Goal: Task Accomplishment & Management: Complete application form

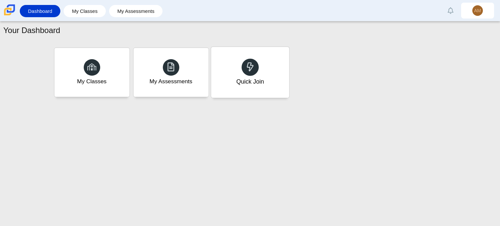
click at [245, 84] on div "Quick Join" at bounding box center [250, 81] width 28 height 9
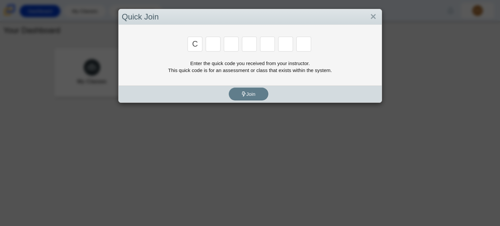
type input "c"
type input "x"
type input "d"
type input "c"
type input "s"
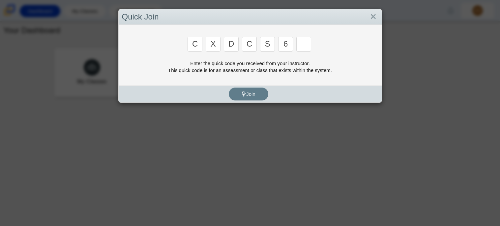
type input "6"
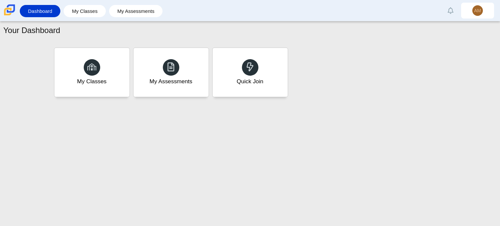
type input "s"
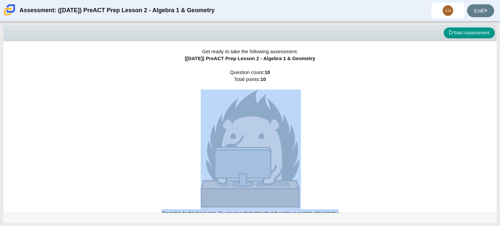
drag, startPoint x: 500, startPoint y: 69, endPoint x: 494, endPoint y: 114, distance: 44.9
click at [494, 114] on div "Viewing Question 0 of 10 in Pacing Mode Start Assessment Get ready to take the …" at bounding box center [250, 123] width 500 height 204
click at [392, 112] on div "Get ready to take the following assessment: ([DATE]) PreACT Prep Lesson 2 - Alg…" at bounding box center [250, 126] width 494 height 171
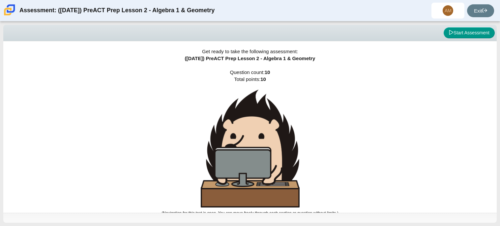
click at [392, 112] on div "Get ready to take the following assessment: ([DATE]) PreACT Prep Lesson 2 - Alg…" at bounding box center [250, 126] width 494 height 171
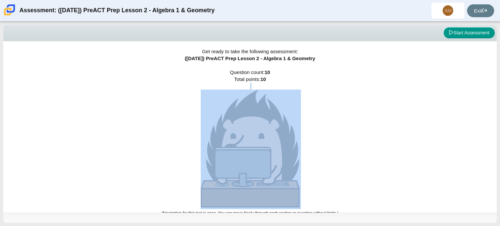
click at [392, 112] on div "Get ready to take the following assessment: ([DATE]) PreACT Prep Lesson 2 - Alg…" at bounding box center [250, 126] width 494 height 171
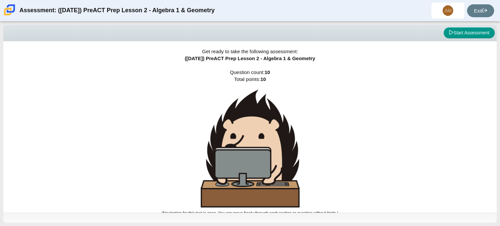
click at [392, 112] on div "Get ready to take the following assessment: ([DATE]) PreACT Prep Lesson 2 - Alg…" at bounding box center [250, 126] width 494 height 171
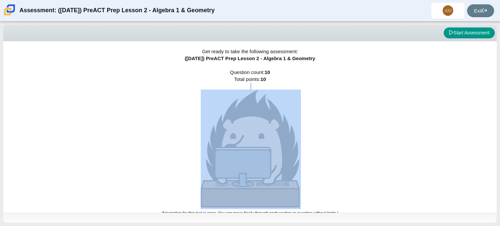
click at [392, 112] on div "Get ready to take the following assessment: ([DATE]) PreACT Prep Lesson 2 - Alg…" at bounding box center [250, 126] width 494 height 171
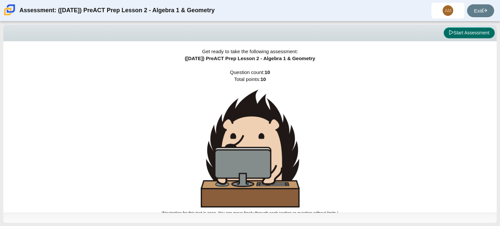
click at [471, 31] on button "Start Assessment" at bounding box center [469, 32] width 51 height 11
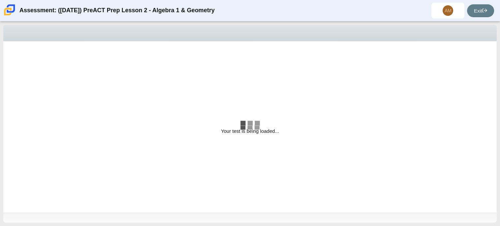
select select "bbf5d072-3e0b-44c4-9a12-6e7c9033f65b"
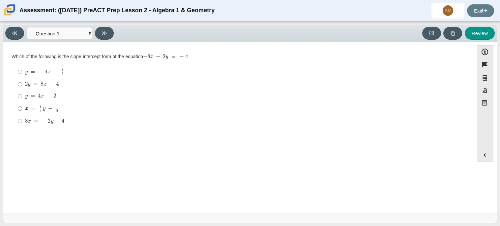
click at [42, 83] on mjx-c "Assessment items" at bounding box center [42, 84] width 3 height 4
click at [22, 83] on input "2 y = 8 x − 4 2 y = 8 x − 4" at bounding box center [20, 84] width 4 height 12
radio input "true"
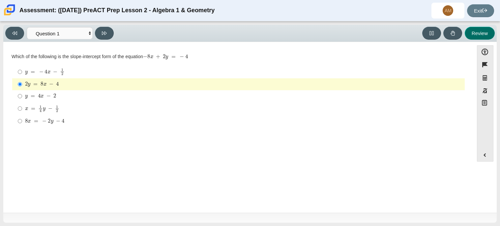
click at [486, 33] on button "Review" at bounding box center [480, 33] width 30 height 13
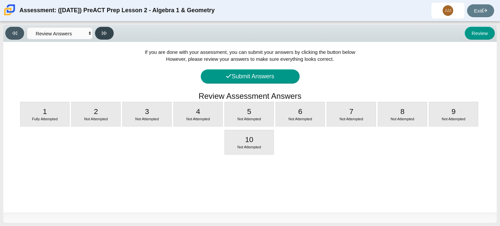
click at [101, 34] on button at bounding box center [104, 33] width 19 height 13
click at [42, 32] on select "Questions Question 1 Question 2 Question 3 Question 4 Question 5 Question 6 Que…" at bounding box center [60, 33] width 66 height 12
click at [490, 33] on button "Review" at bounding box center [480, 33] width 30 height 13
click at [15, 28] on button at bounding box center [14, 33] width 19 height 13
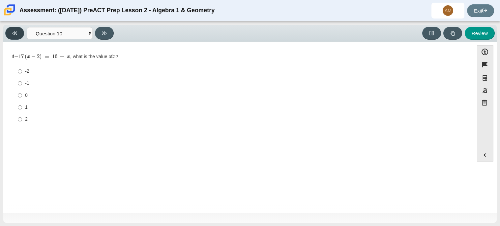
click at [15, 28] on button at bounding box center [14, 33] width 19 height 13
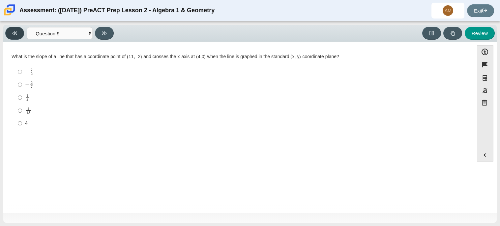
click at [15, 28] on button at bounding box center [14, 33] width 19 height 13
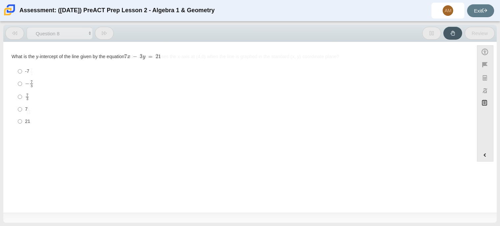
click at [15, 28] on button at bounding box center [14, 33] width 19 height 13
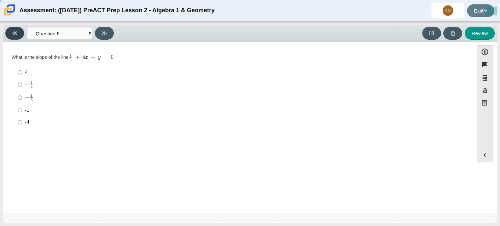
click at [15, 28] on button at bounding box center [14, 33] width 19 height 13
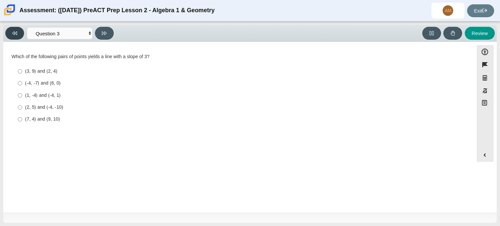
click at [15, 28] on button at bounding box center [14, 33] width 19 height 13
select select "ed62e223-81bd-4cbf-ab48-ab975844bd1f"
click at [27, 94] on mjx-c "Assessment items" at bounding box center [27, 94] width 2 height 3
click at [22, 94] on input "3 8 3 eighths" at bounding box center [20, 96] width 4 height 13
radio input "true"
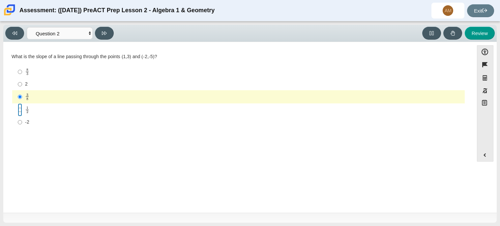
click at [20, 111] on input "1 2 1 half" at bounding box center [20, 109] width 4 height 13
radio input "true"
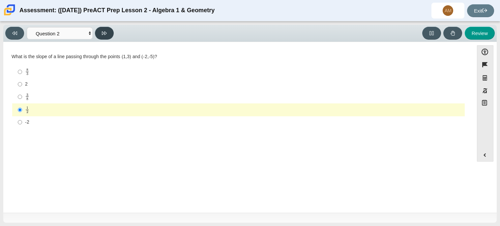
click at [105, 33] on icon at bounding box center [104, 33] width 5 height 4
select select "97f4f5fa-a52e-4fed-af51-565bfcdf47cb"
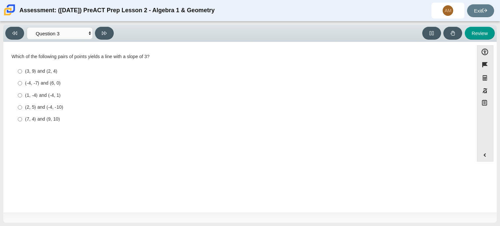
click at [38, 72] on div "(3, 9) and (2, 4)" at bounding box center [243, 71] width 437 height 7
click at [22, 72] on input "(3, 9) and (2, 4) (3, 9) and (2, 4)" at bounding box center [20, 71] width 4 height 12
radio input "true"
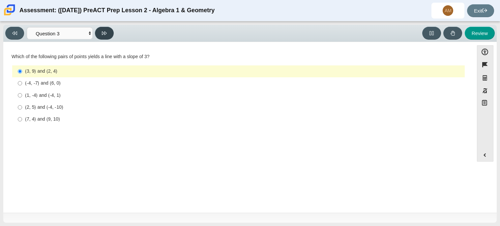
click at [107, 36] on button at bounding box center [104, 33] width 19 height 13
select select "89427bb7-e313-4f00-988f-8b8255897029"
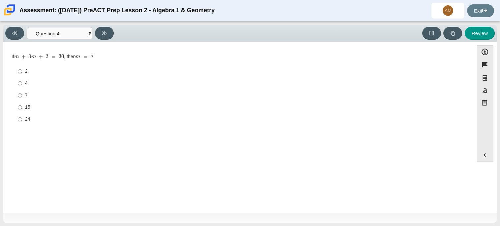
click at [23, 84] on label "4 4" at bounding box center [239, 83] width 452 height 12
click at [22, 84] on input "4 4" at bounding box center [20, 83] width 4 height 12
radio input "true"
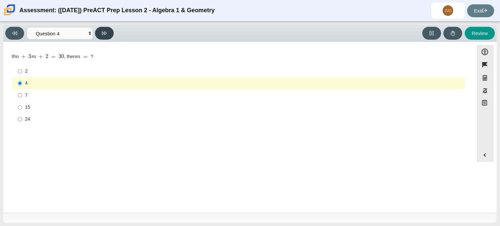
click at [104, 32] on icon at bounding box center [104, 33] width 5 height 5
select select "489dcffd-4e6a-49cf-a9d6-ad1d4a911a4e"
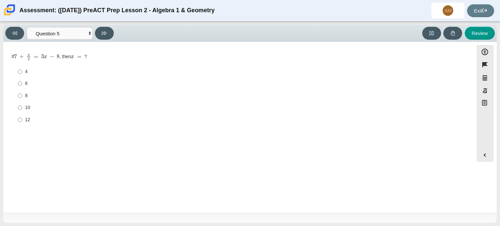
click at [27, 72] on div "4" at bounding box center [243, 71] width 437 height 7
click at [22, 72] on input "4 4" at bounding box center [20, 72] width 4 height 12
radio input "true"
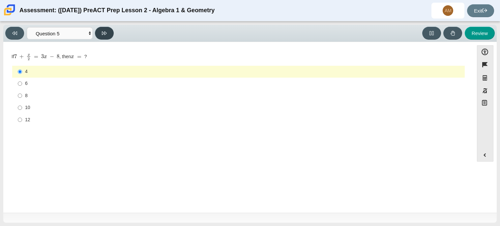
click at [111, 29] on button at bounding box center [104, 33] width 19 height 13
select select "210571de-36a6-4d8e-a361-ceff8ef801dc"
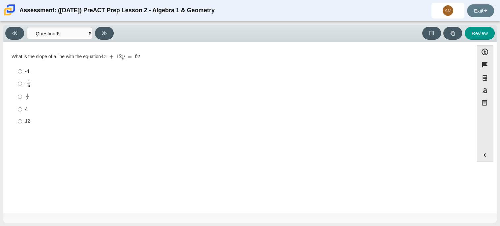
click at [28, 95] on mjx-frac "Assessment items" at bounding box center [27, 96] width 4 height 7
click at [22, 95] on input "1 3 1 third" at bounding box center [20, 96] width 4 height 13
radio input "true"
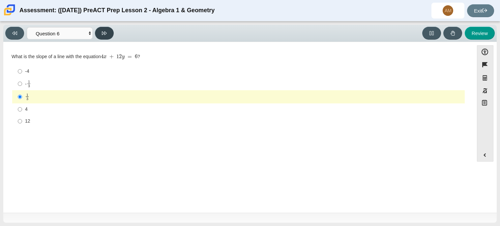
click at [110, 29] on button at bounding box center [104, 33] width 19 height 13
select select "ec95ace6-bebc-42b8-9428-40567494d4da"
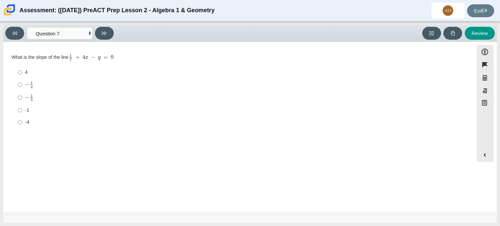
click at [28, 88] on mjx-math "Assessment items" at bounding box center [29, 84] width 9 height 7
click at [22, 88] on input "− 1 4 negative 1 fourth" at bounding box center [20, 84] width 4 height 13
radio input "true"
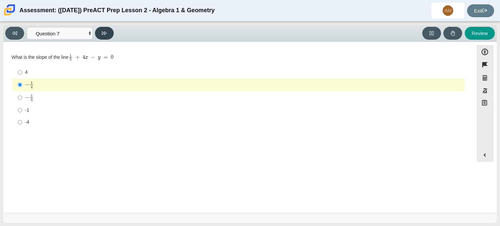
click at [110, 30] on button at bounding box center [104, 33] width 19 height 13
select select "ce81fe10-bf29-4b5e-8bd7-4f47f2fed4d8"
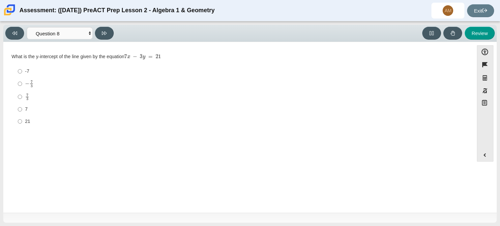
click at [25, 82] on mjx-c "Assessment items" at bounding box center [27, 84] width 4 height 4
click at [22, 82] on input "− 7 3 negative 7 thirds" at bounding box center [20, 83] width 4 height 13
radio input "true"
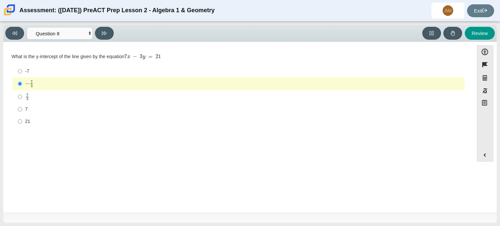
click at [28, 93] on mjx-c "Assessment items" at bounding box center [27, 94] width 2 height 3
click at [22, 93] on input "7 3 7 thirds" at bounding box center [20, 96] width 4 height 13
radio input "true"
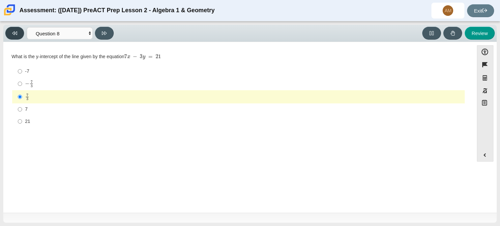
click at [17, 28] on button at bounding box center [14, 33] width 19 height 13
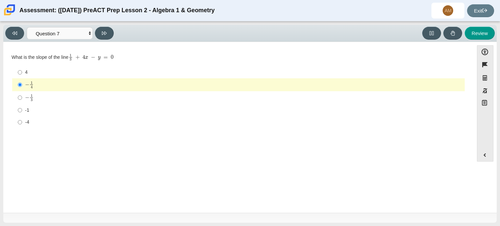
click at [107, 24] on div "Viewing Question 7 of 10 in Pacing Mode Questions Question 1 Question 2 Questio…" at bounding box center [250, 123] width 500 height 204
click at [107, 28] on button at bounding box center [104, 33] width 19 height 13
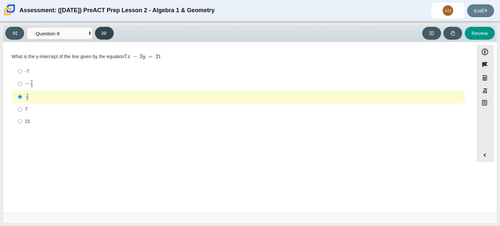
click at [107, 28] on button at bounding box center [104, 33] width 19 height 13
select select "14773eaf-2ca1-47ae-afe7-a624a56f34b3"
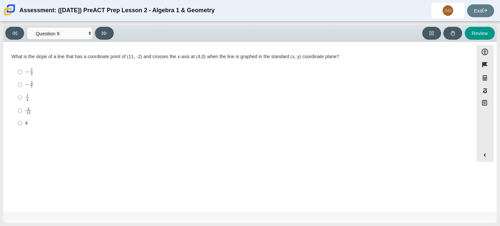
click at [23, 118] on label "4 4" at bounding box center [239, 123] width 452 height 12
click at [22, 118] on input "4 4" at bounding box center [20, 123] width 4 height 12
radio input "true"
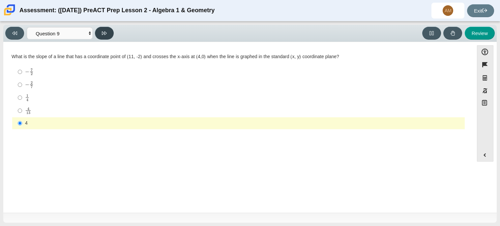
click at [111, 32] on button at bounding box center [104, 33] width 19 height 13
select select "96b71634-eacb-4f7e-8aef-411727d9bcba"
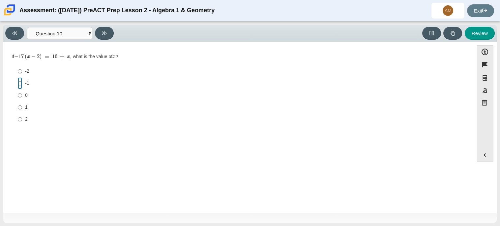
click at [19, 81] on input "-1 -1" at bounding box center [20, 83] width 4 height 12
radio input "true"
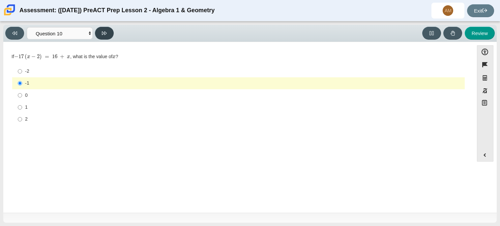
click at [110, 37] on button at bounding box center [104, 33] width 19 height 13
select select "review"
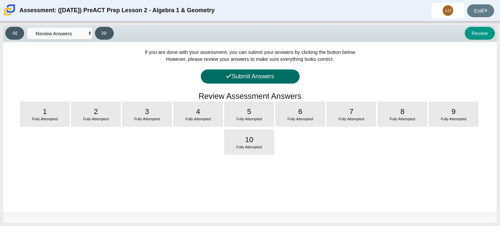
click at [281, 75] on button "Submit Answers" at bounding box center [250, 76] width 99 height 14
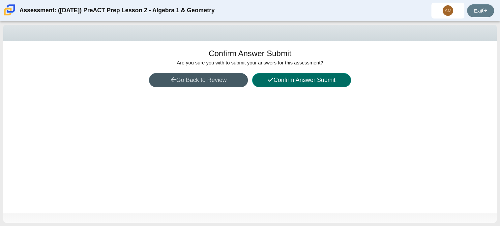
click at [313, 82] on button "Confirm Answer Submit" at bounding box center [301, 80] width 99 height 14
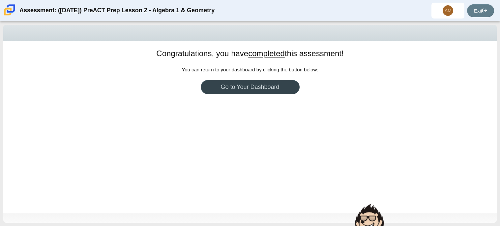
click at [282, 83] on link "Go to Your Dashboard" at bounding box center [250, 87] width 99 height 14
